Goal: Task Accomplishment & Management: Manage account settings

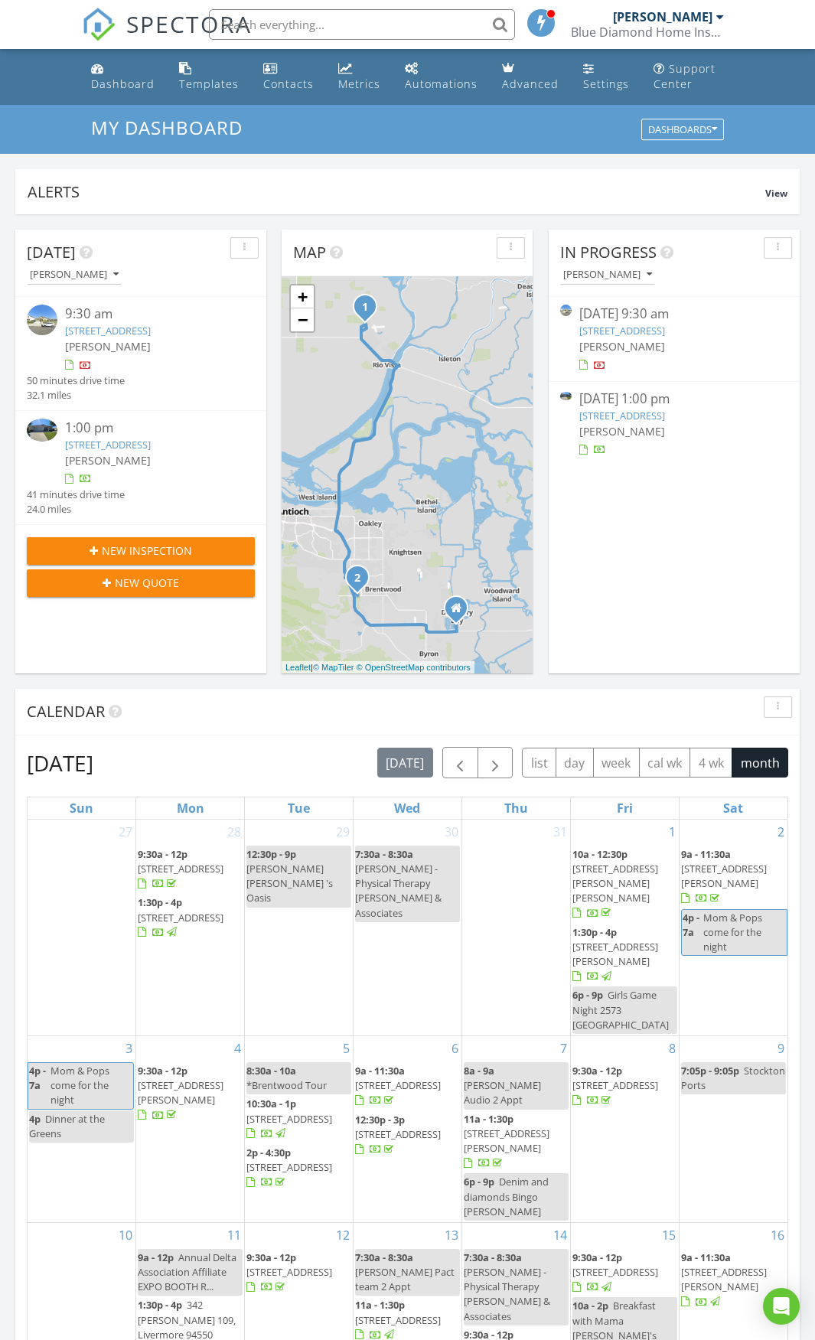
scroll to position [1417, 839]
click at [136, 84] on div "Dashboard" at bounding box center [123, 84] width 64 height 15
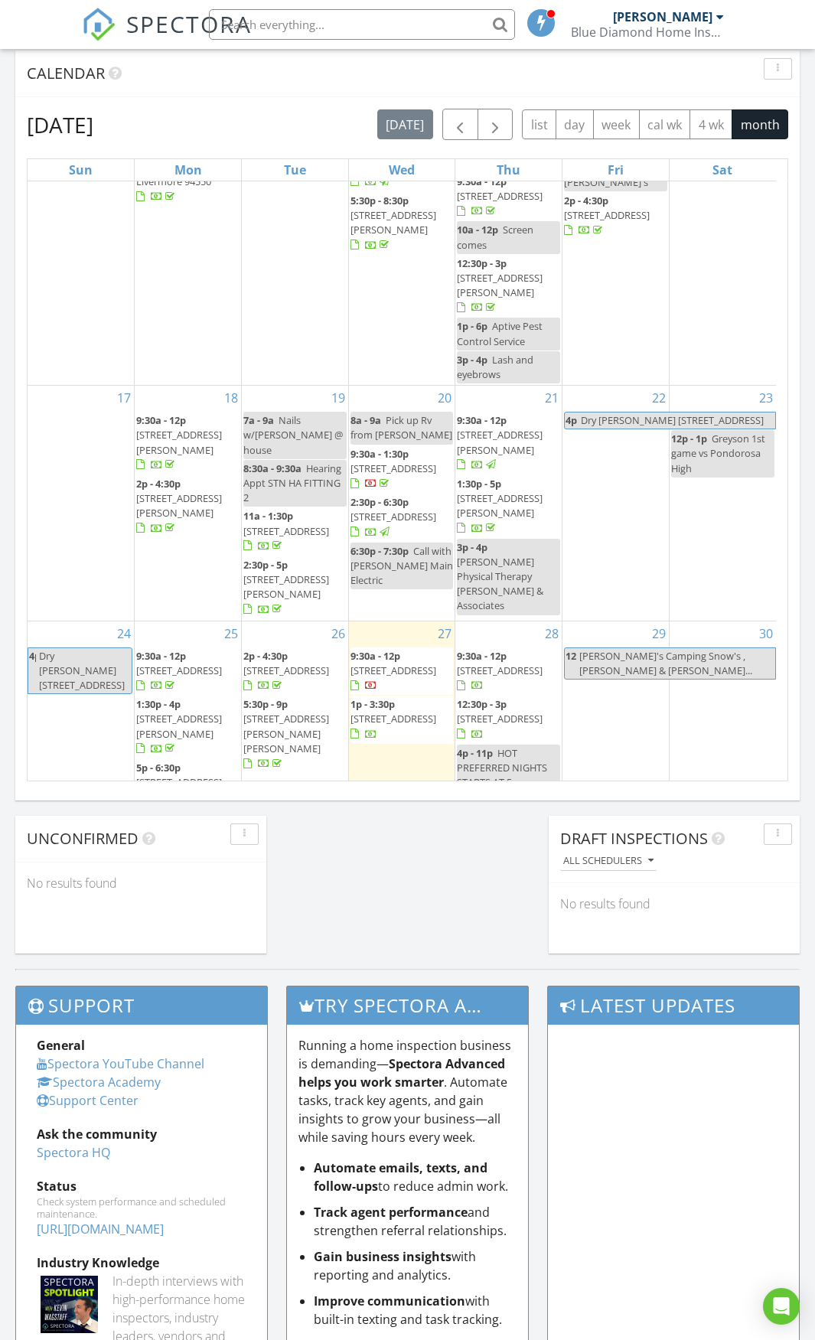
scroll to position [617, 0]
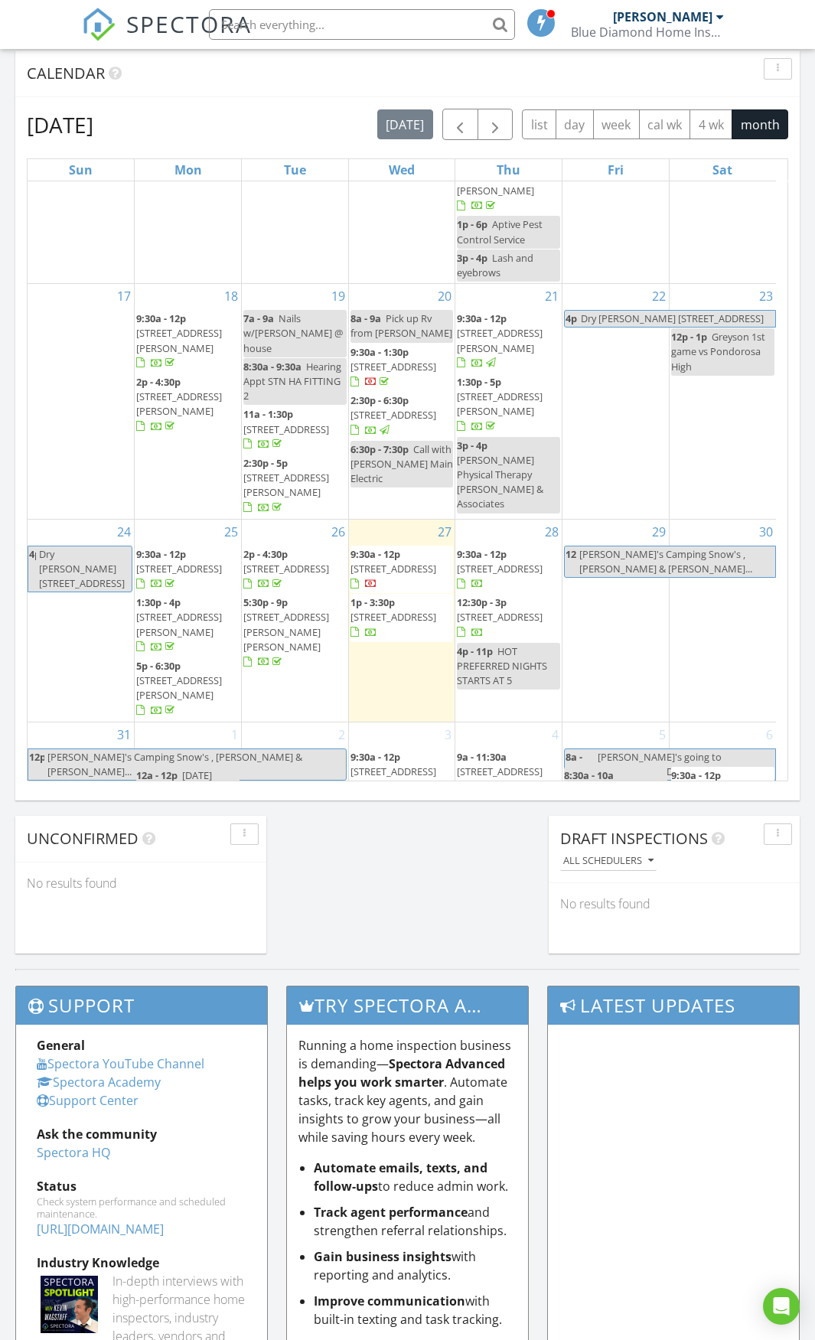
click at [178, 674] on span "6117 Brigantine Dr, San Jose 95129" at bounding box center [179, 688] width 86 height 28
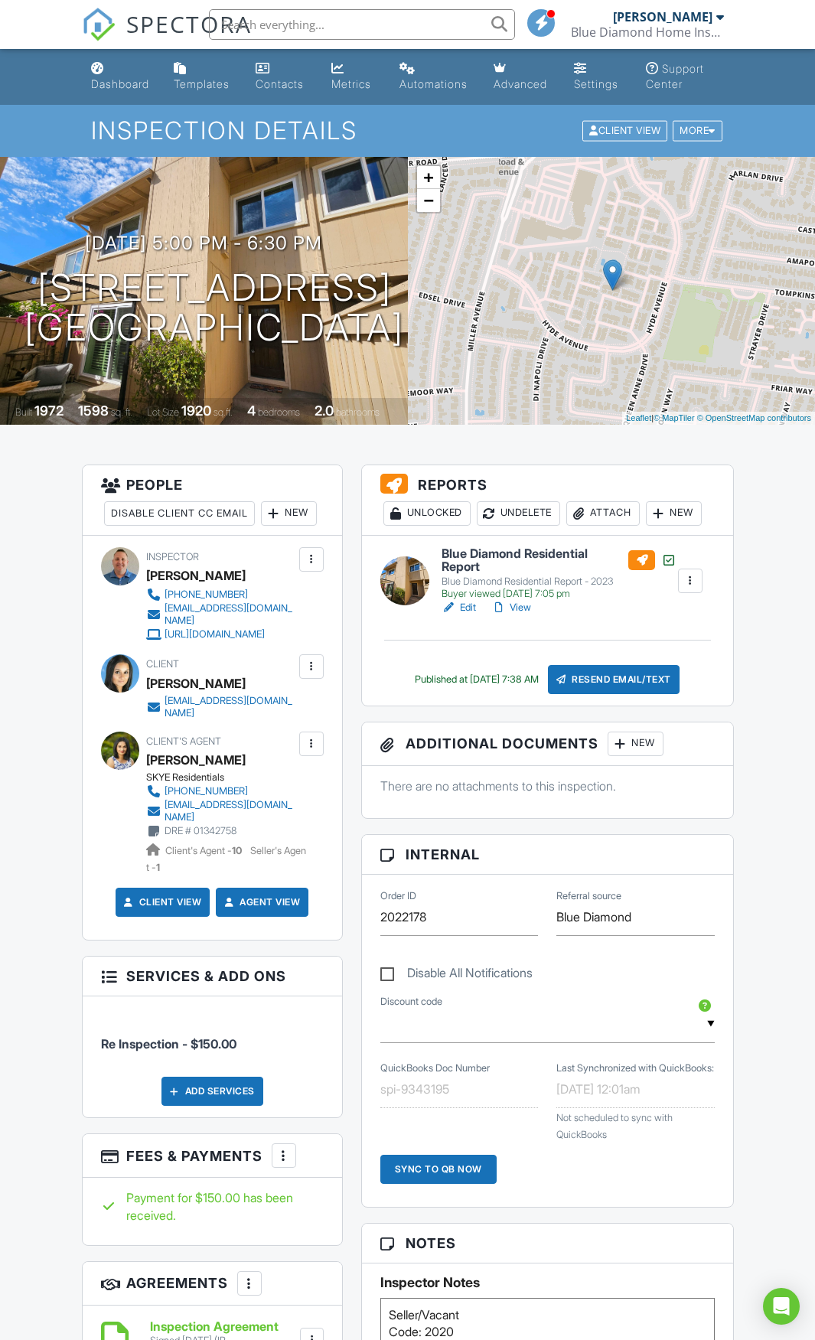
click at [527, 605] on link "View" at bounding box center [511, 607] width 40 height 15
click at [517, 605] on link "View" at bounding box center [511, 607] width 40 height 15
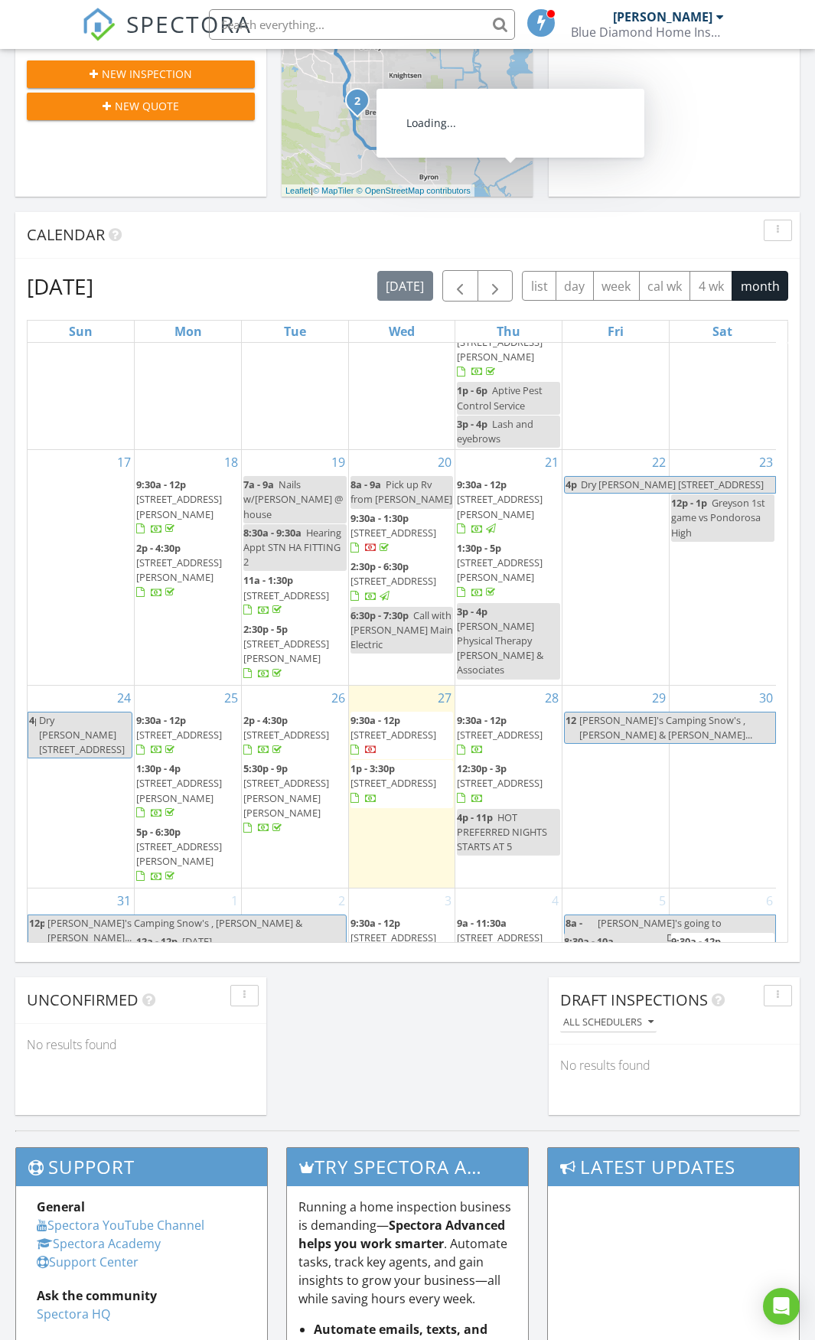
scroll to position [617, 0]
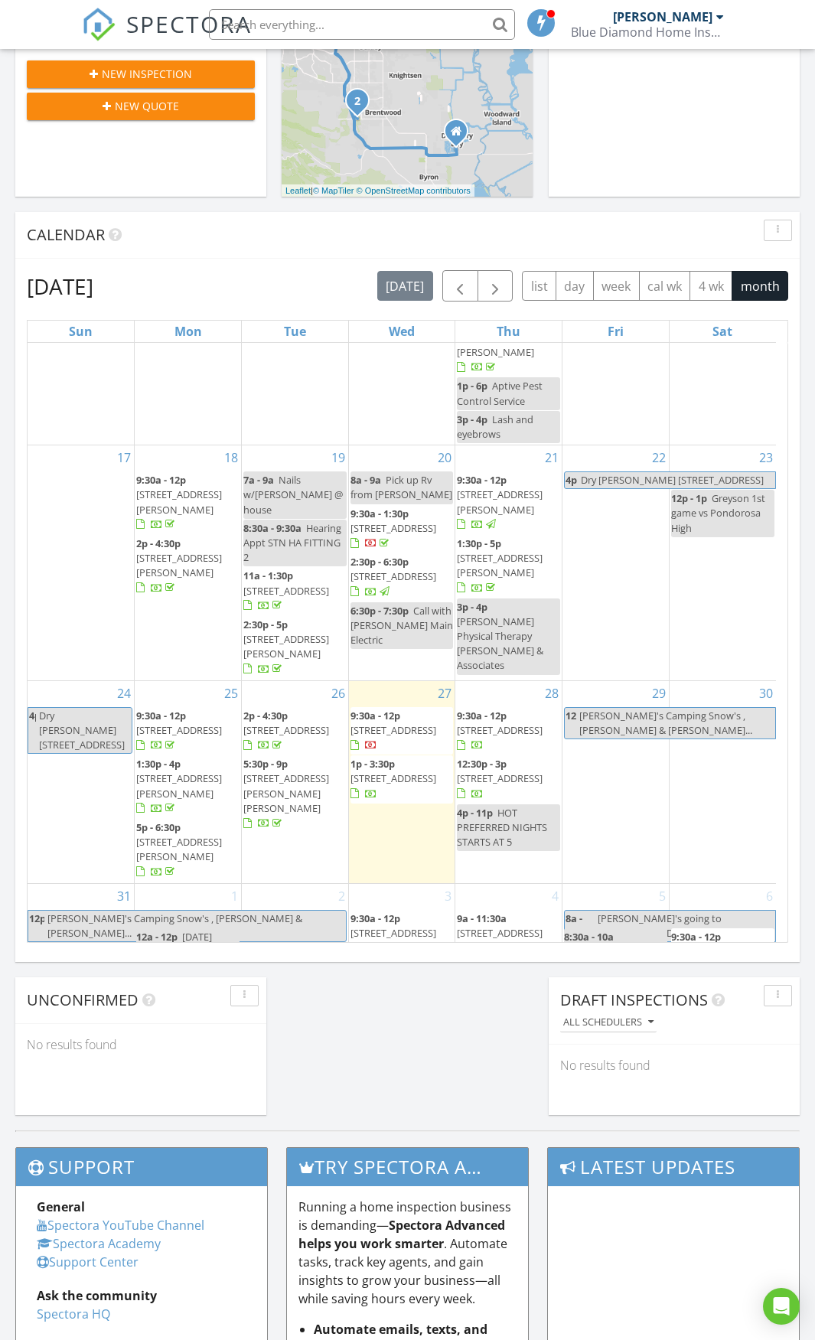
click at [175, 835] on span "6117 Brigantine Dr, San Jose 95129" at bounding box center [179, 849] width 86 height 28
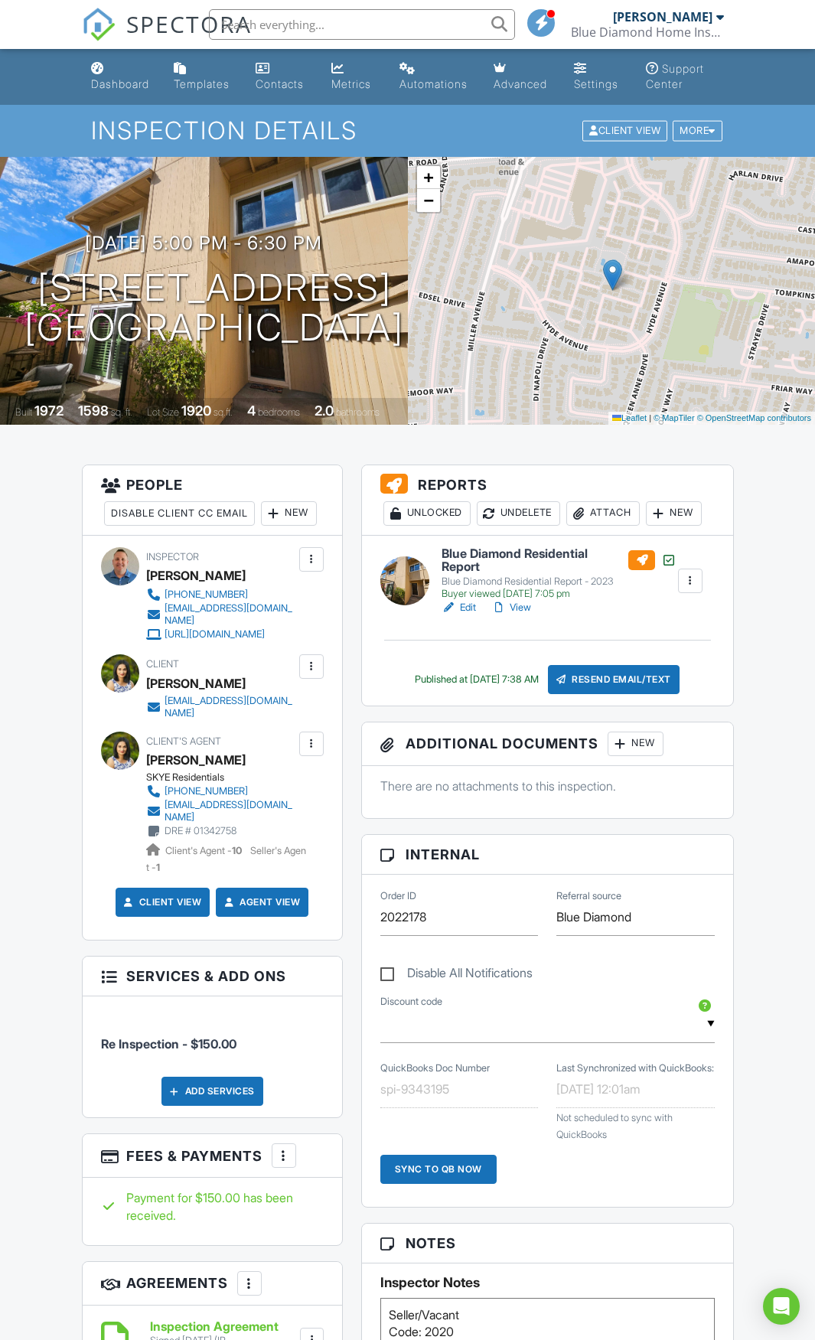
click at [525, 605] on link "View" at bounding box center [511, 607] width 40 height 15
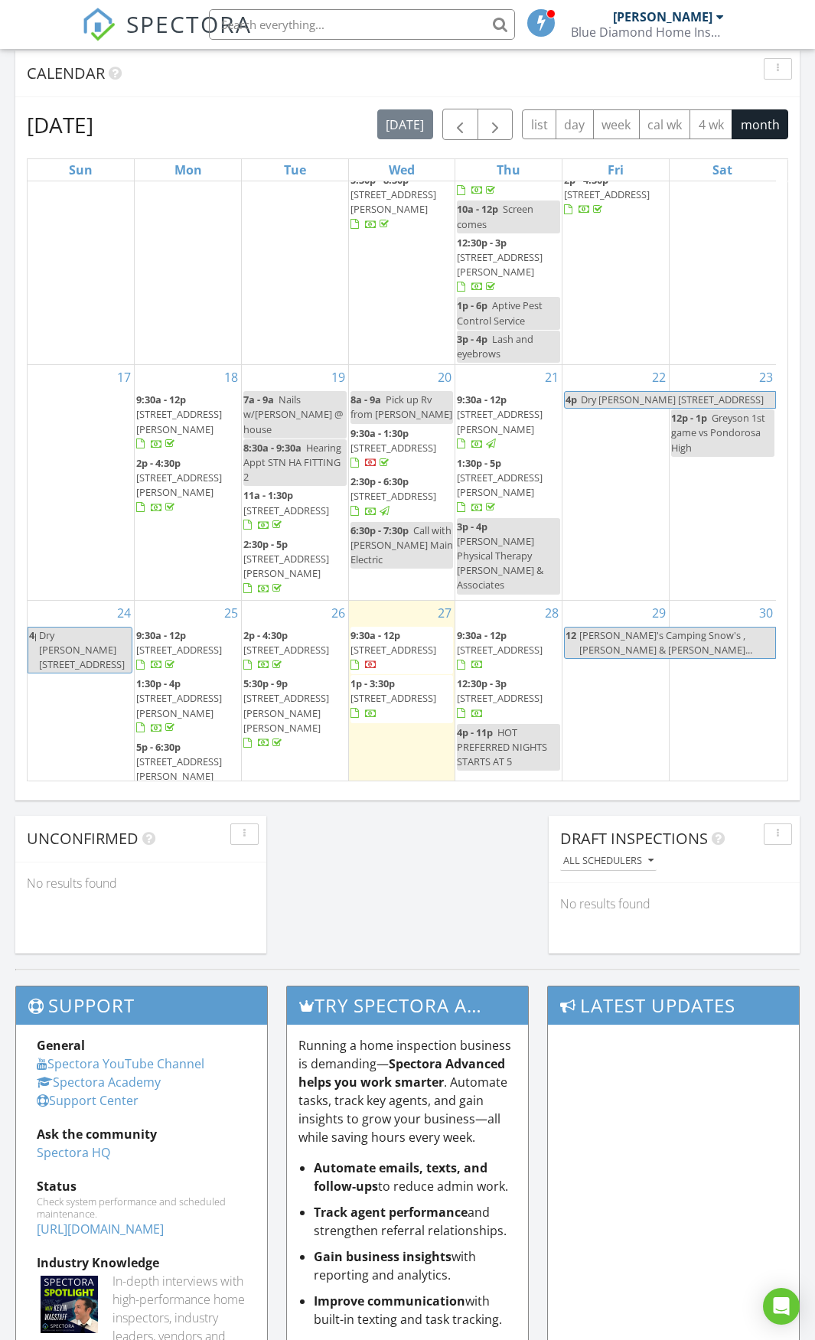
scroll to position [617, 0]
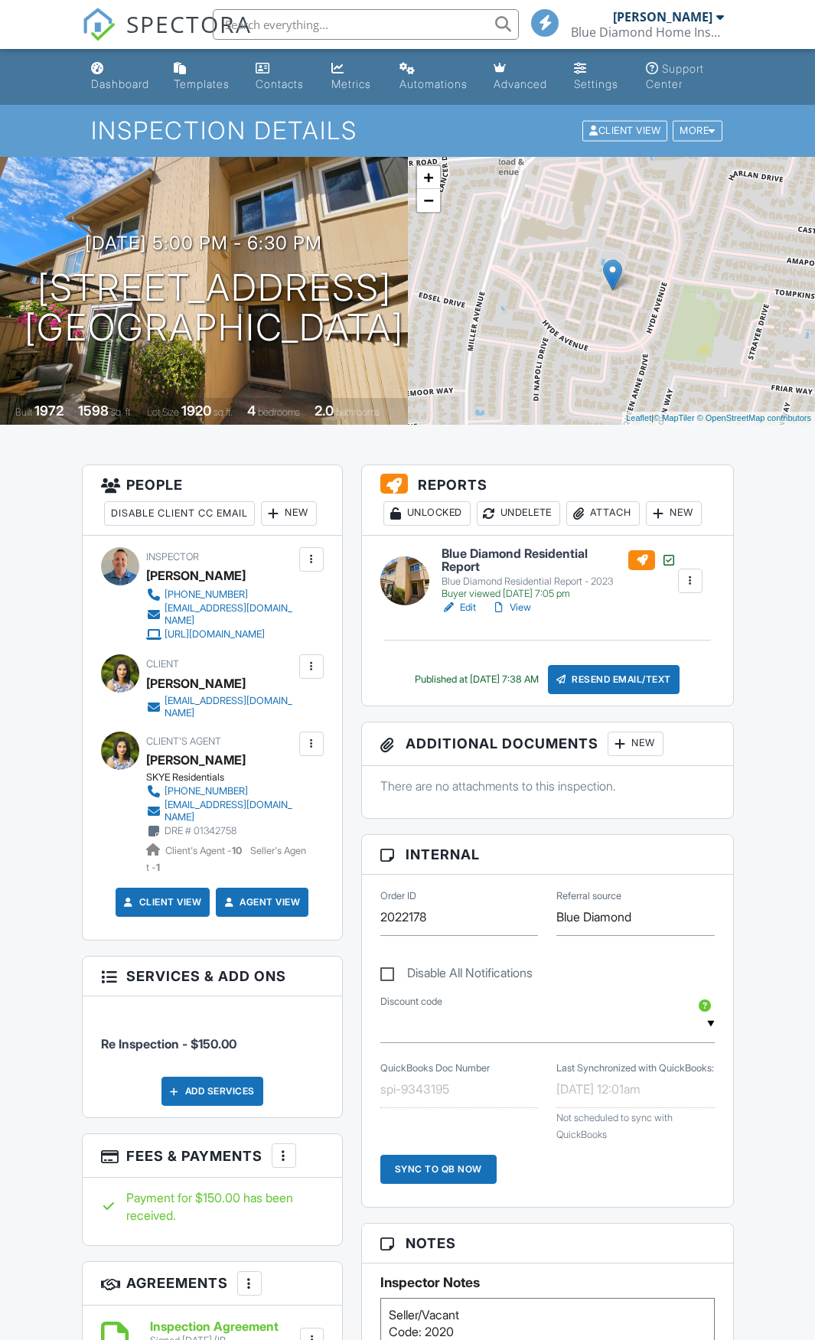
click at [515, 611] on link "View" at bounding box center [511, 607] width 40 height 15
click at [463, 605] on link "Edit" at bounding box center [459, 607] width 34 height 15
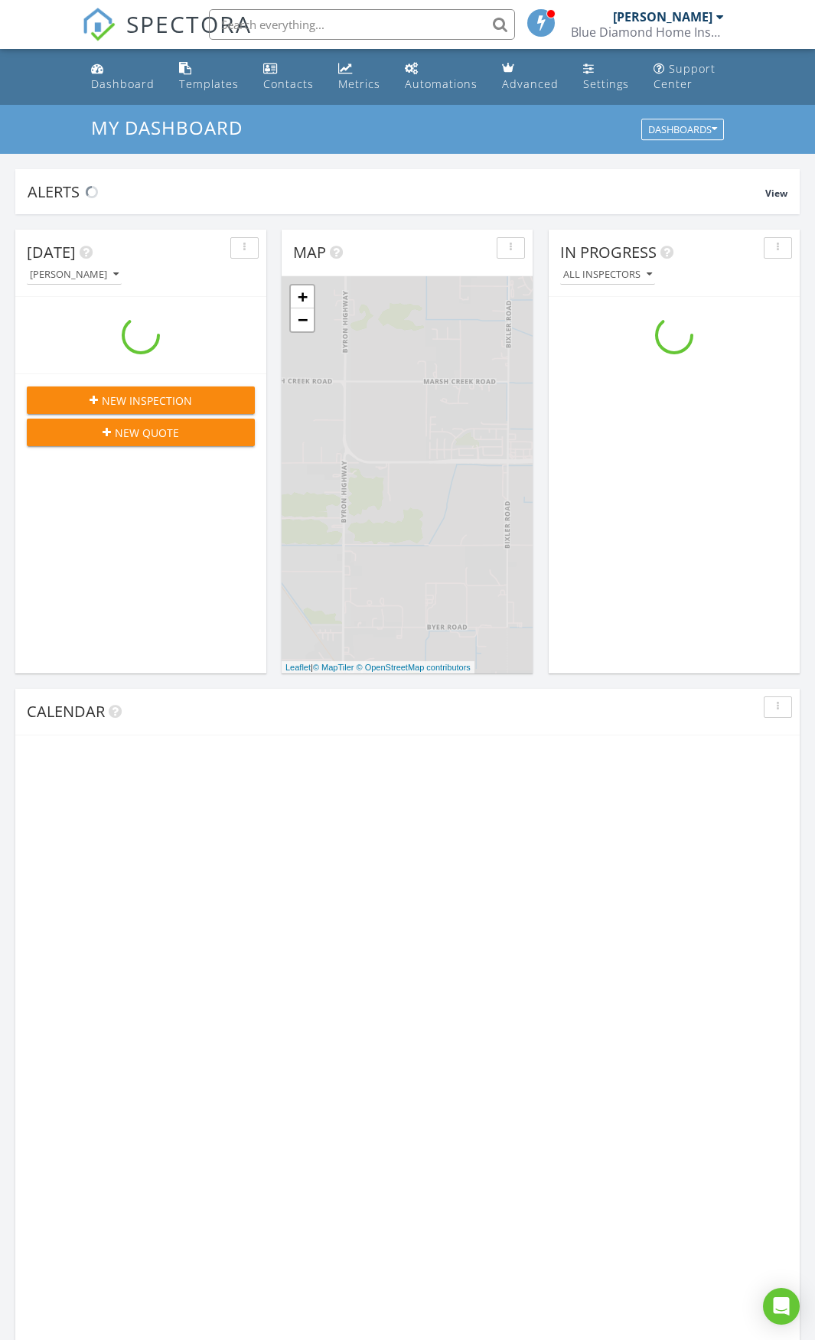
scroll to position [1417, 839]
